Goal: Information Seeking & Learning: Learn about a topic

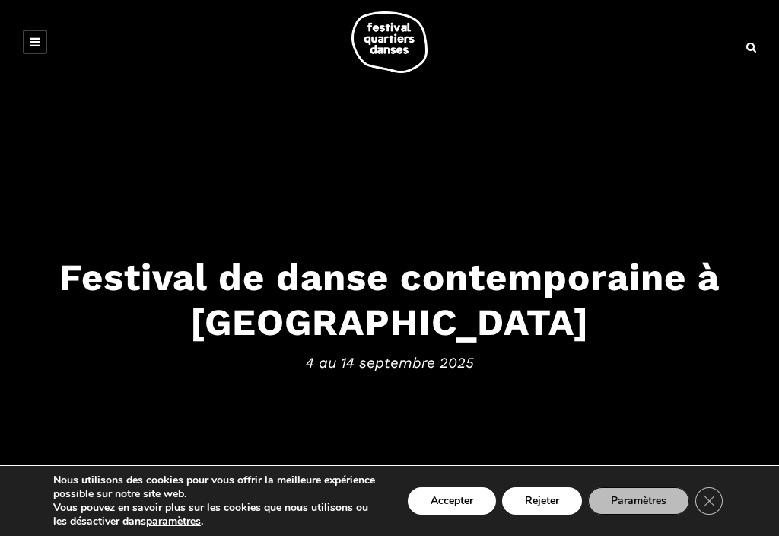
click at [462, 508] on button "Accepter" at bounding box center [452, 500] width 88 height 27
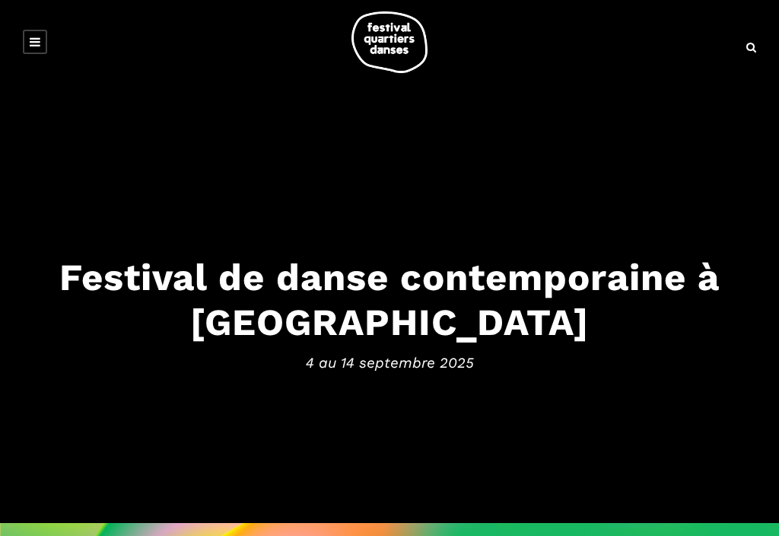
click at [616, 345] on div "Festival de danse contemporaine à Montréal 4 au 14 septembre 2025" at bounding box center [389, 318] width 779 height 129
click at [39, 47] on icon at bounding box center [35, 42] width 11 height 12
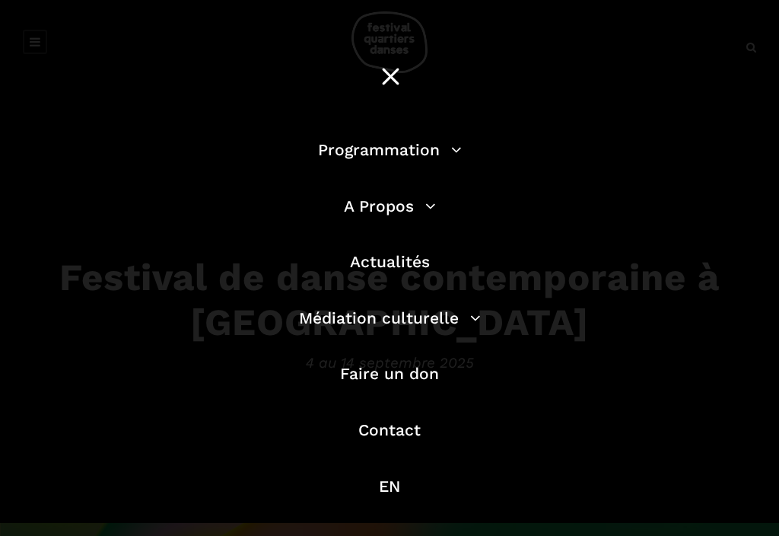
click at [455, 152] on link "Programmation" at bounding box center [390, 149] width 144 height 19
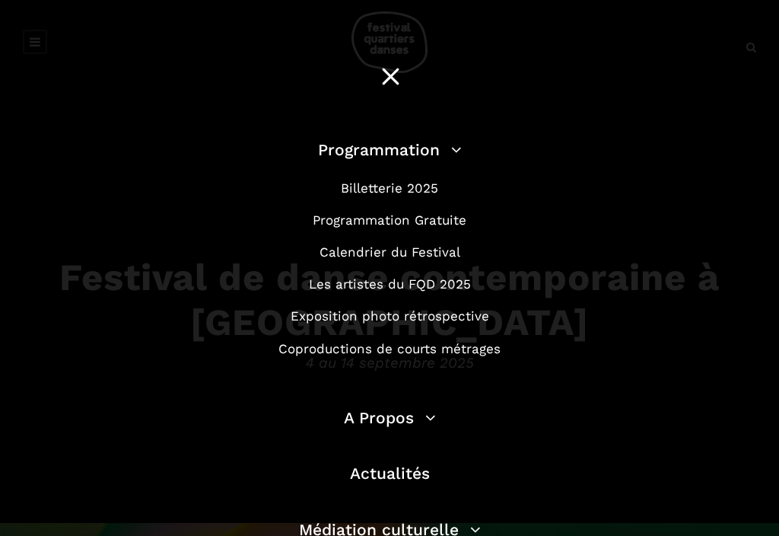
click at [419, 224] on link "Programmation Gratuite" at bounding box center [390, 219] width 154 height 15
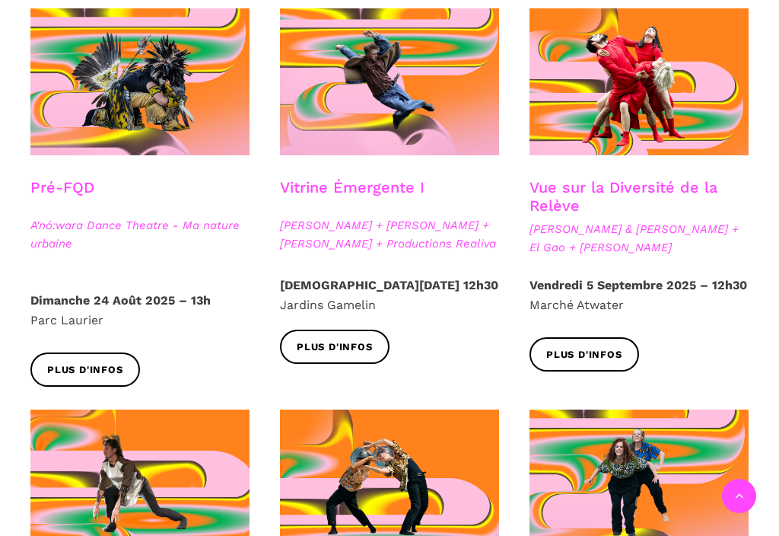
scroll to position [455, 0]
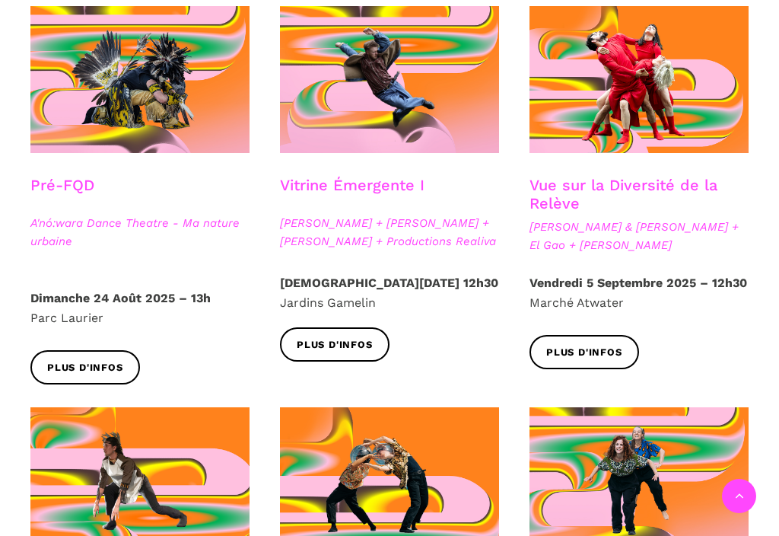
click at [338, 344] on span "Plus d'infos" at bounding box center [335, 345] width 76 height 16
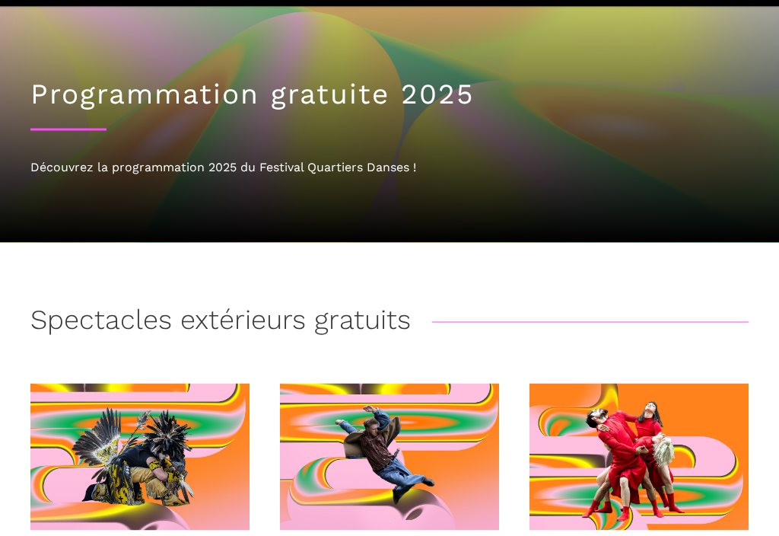
scroll to position [0, 0]
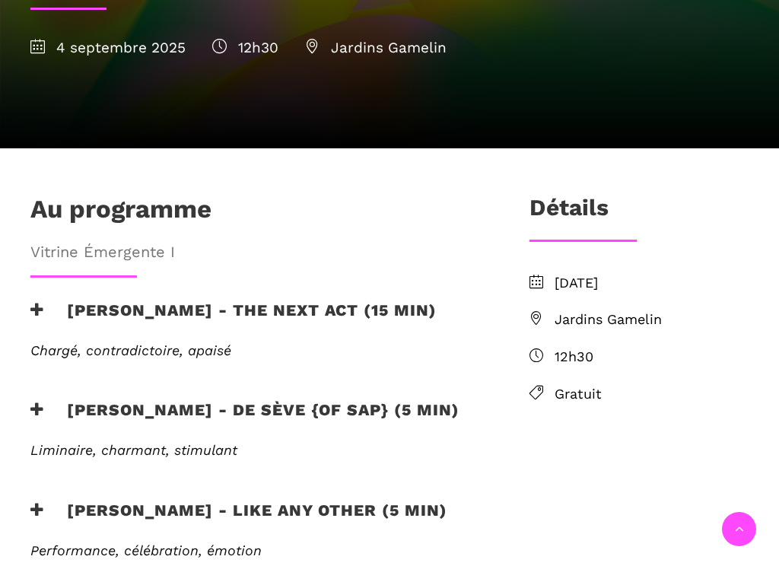
scroll to position [434, 0]
